Goal: Information Seeking & Learning: Learn about a topic

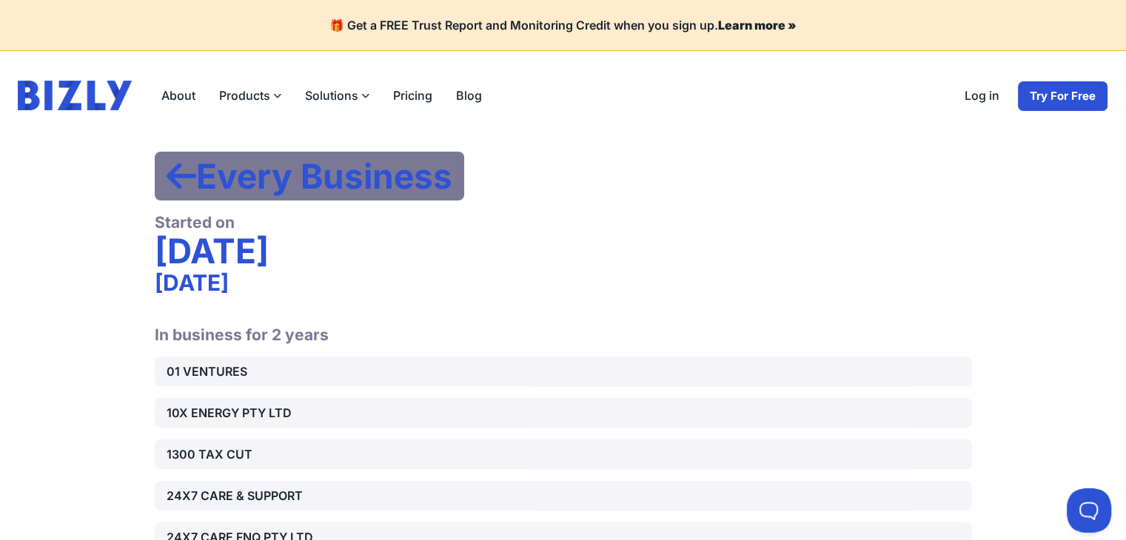
click at [841, 51] on div "About Products Bizly Scores Free business assessment Bizly Reports Detailed bus…" at bounding box center [563, 95] width 1126 height 89
click at [927, 213] on div "Started on" at bounding box center [563, 222] width 817 height 20
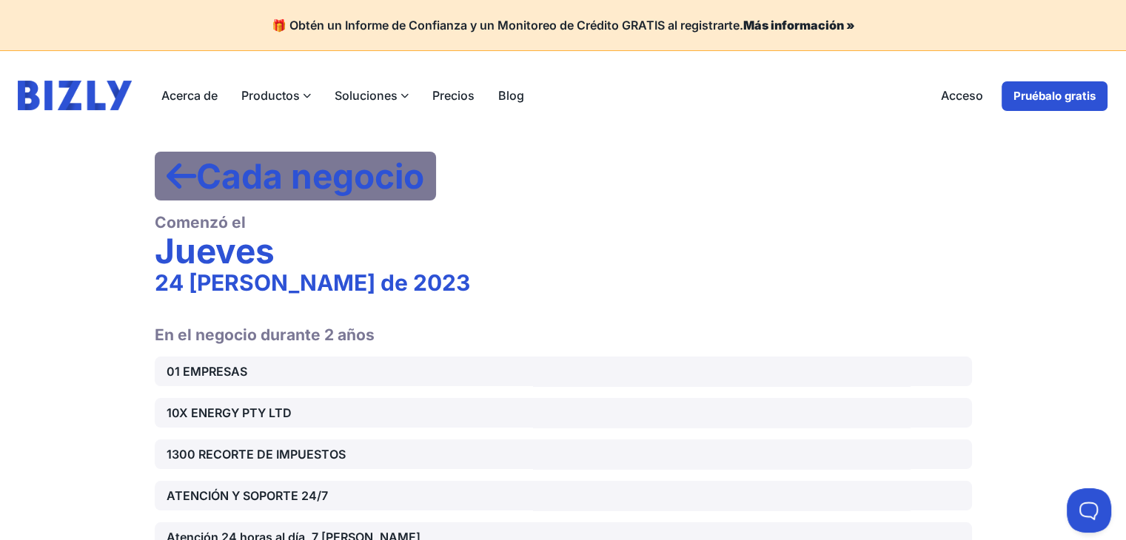
click at [714, 204] on h1 "Comenzó el Jueves 24 [PERSON_NAME] de 2023" at bounding box center [563, 254] width 817 height 107
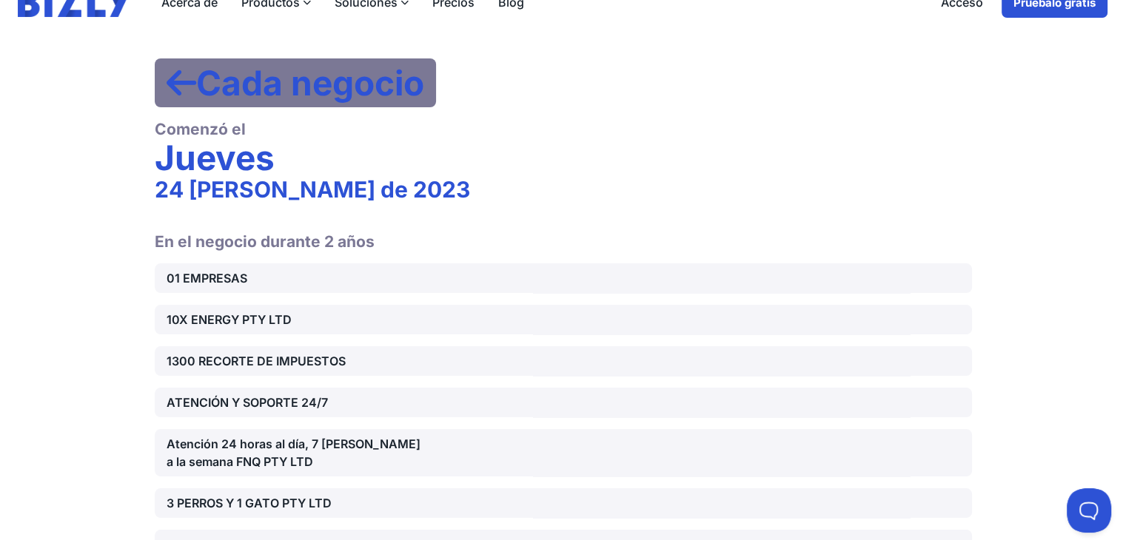
scroll to position [296, 0]
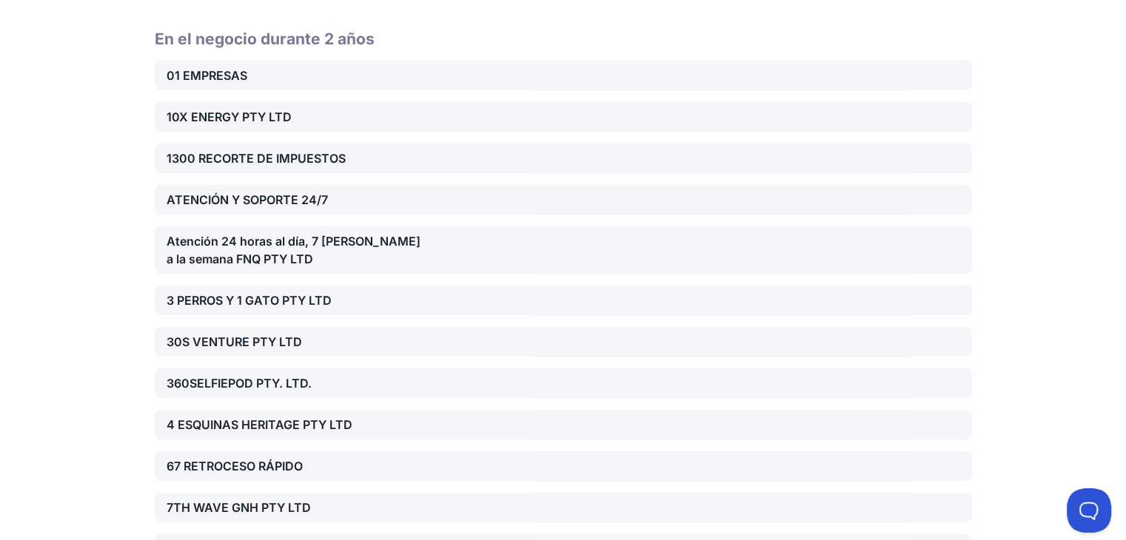
click at [210, 69] on font "01 EMPRESAS" at bounding box center [207, 75] width 81 height 15
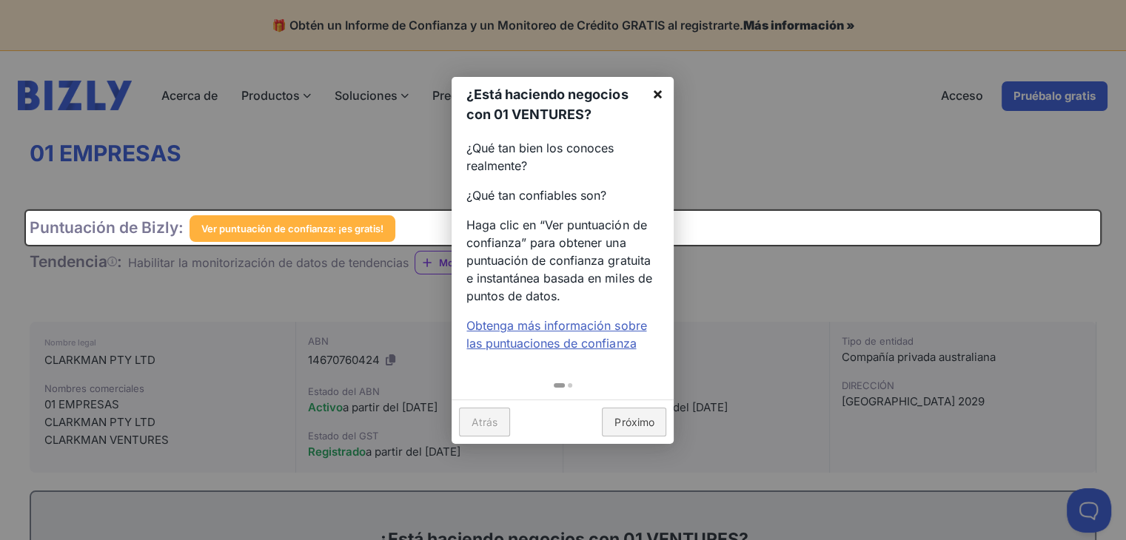
click at [648, 94] on link "×" at bounding box center [656, 93] width 33 height 33
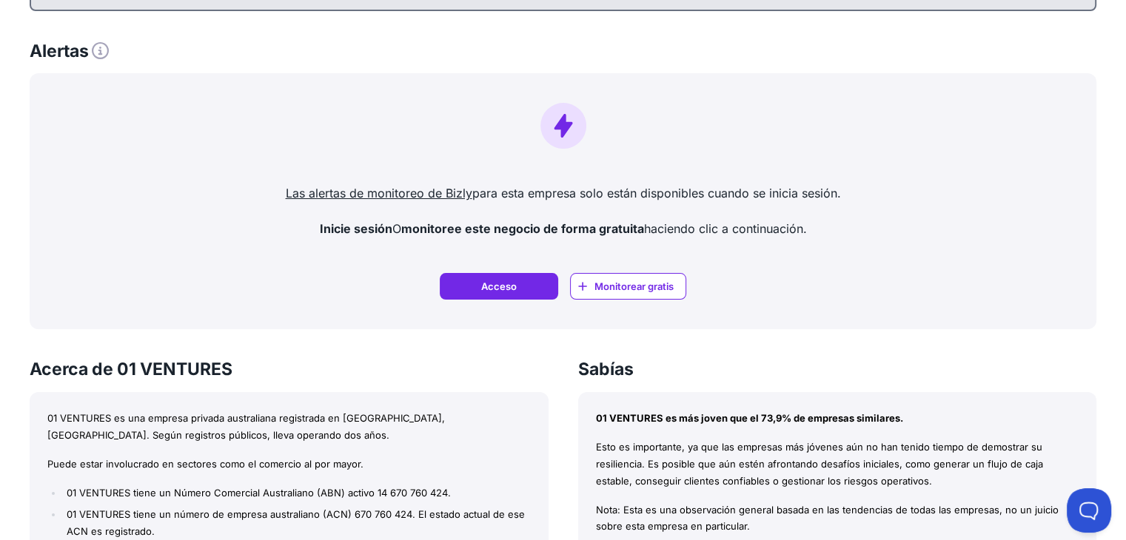
scroll to position [888, 0]
